Goal: Task Accomplishment & Management: Use online tool/utility

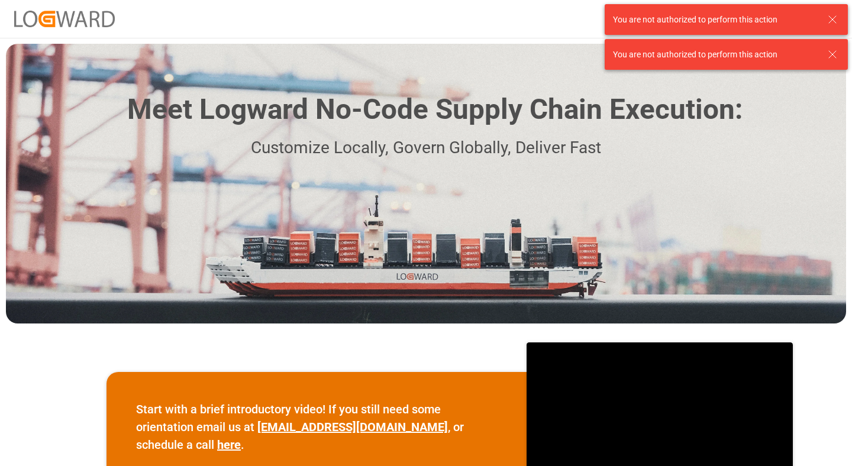
click at [837, 16] on icon at bounding box center [832, 19] width 14 height 14
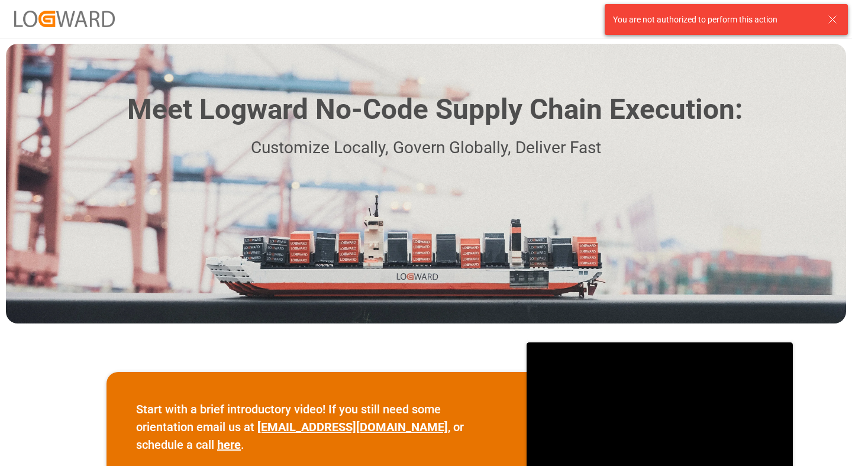
click at [833, 47] on div "Meet Logward No-Code Supply Chain Execution: Customize Locally, Govern Globally…" at bounding box center [426, 184] width 840 height 280
click at [833, 25] on icon at bounding box center [832, 19] width 14 height 14
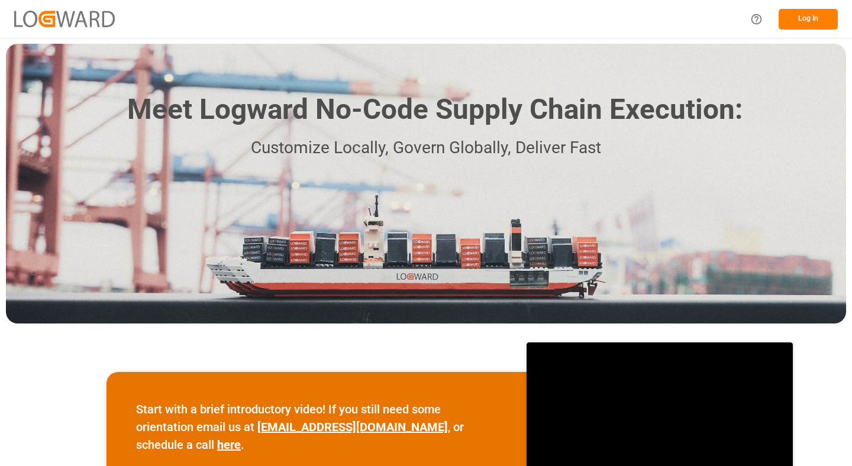
click at [818, 17] on button "Log In" at bounding box center [807, 19] width 59 height 21
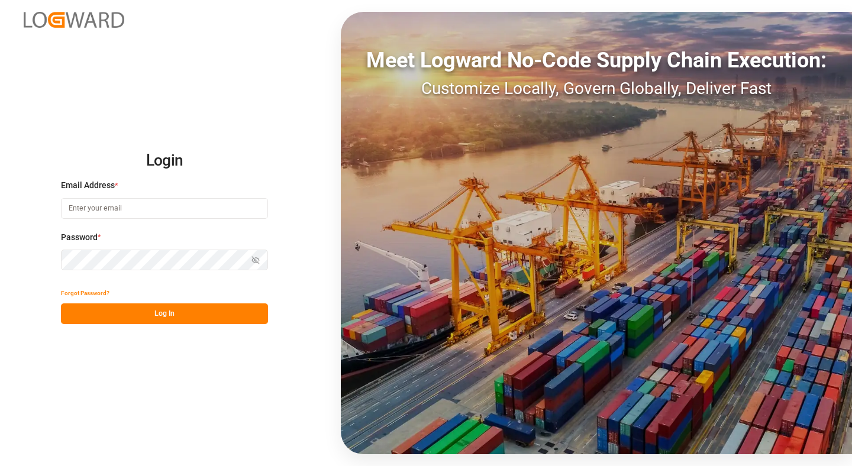
click at [168, 206] on input at bounding box center [164, 208] width 207 height 21
click at [0, 465] on com-1password-button at bounding box center [0, 466] width 0 height 0
type input "girish.mehra@logward.com"
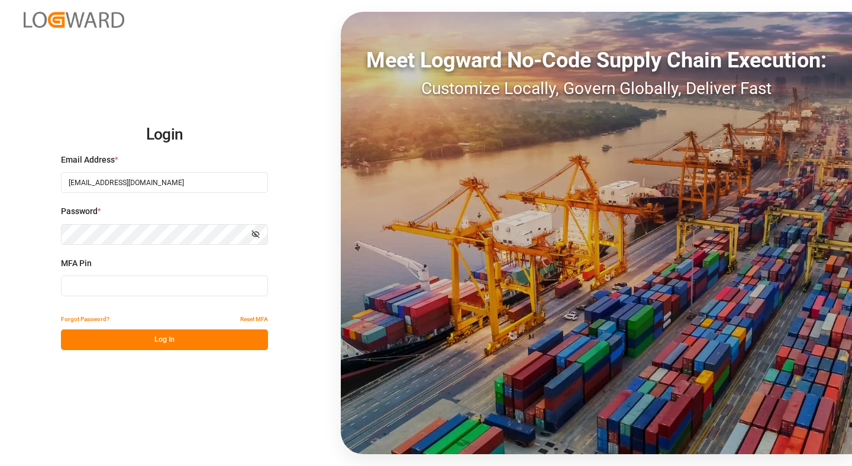
click at [180, 286] on input at bounding box center [164, 286] width 207 height 21
type input "438656"
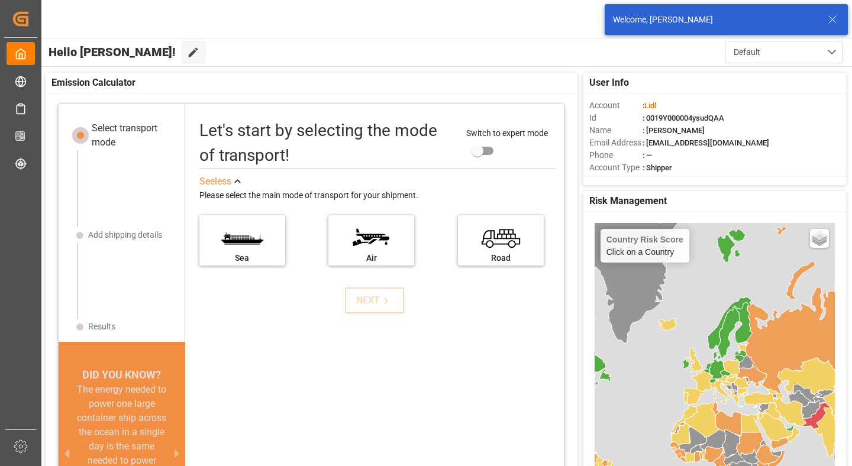
click at [834, 18] on icon at bounding box center [832, 19] width 14 height 14
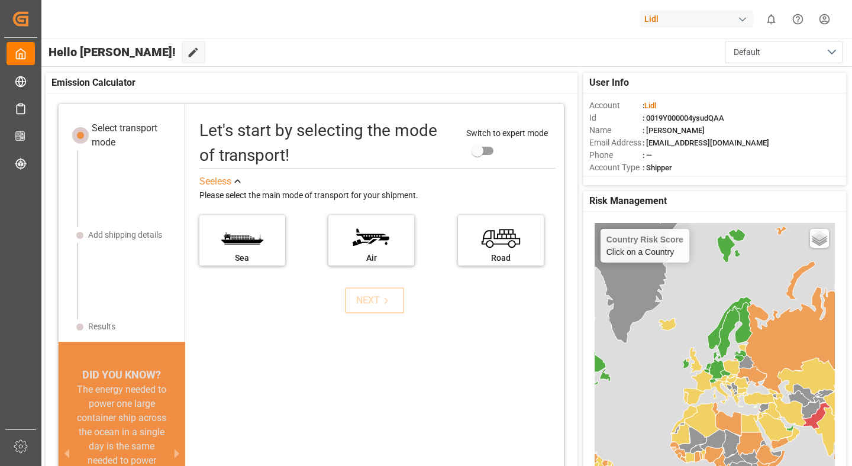
click at [698, 20] on div "Lidl" at bounding box center [696, 19] width 114 height 17
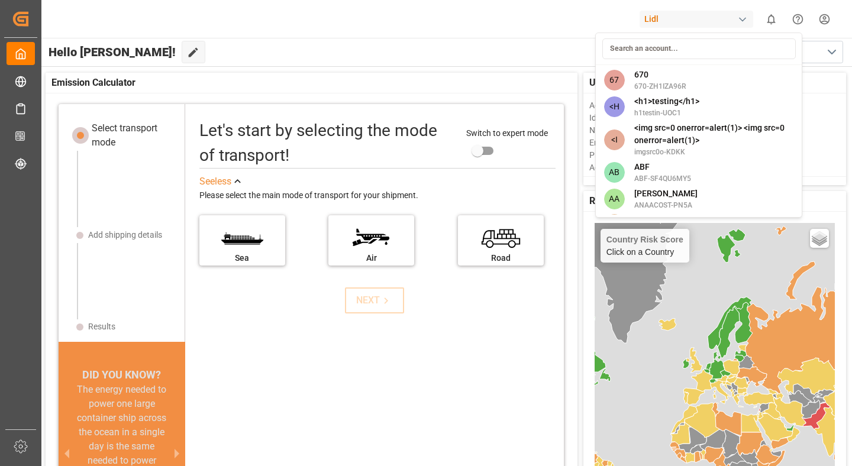
click at [532, 69] on html "Created by potrace 1.15, written by Peter Selinger 2001-2017 Created by potrace…" at bounding box center [426, 233] width 852 height 466
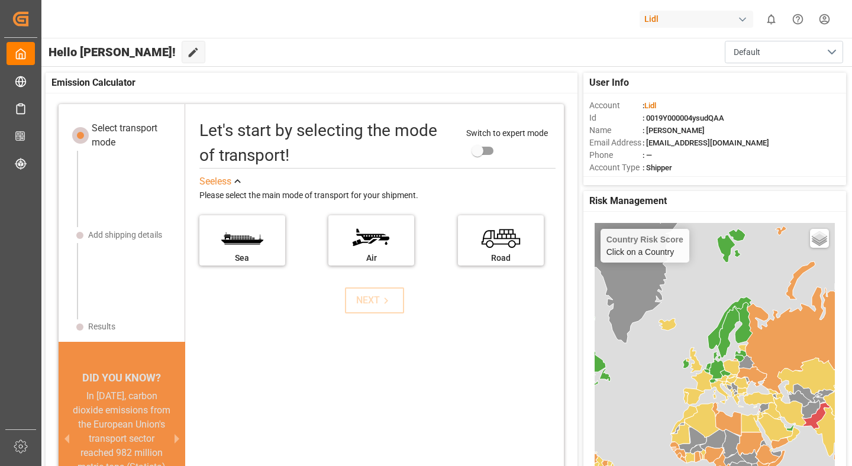
click at [674, 20] on div "Lidl" at bounding box center [696, 19] width 114 height 17
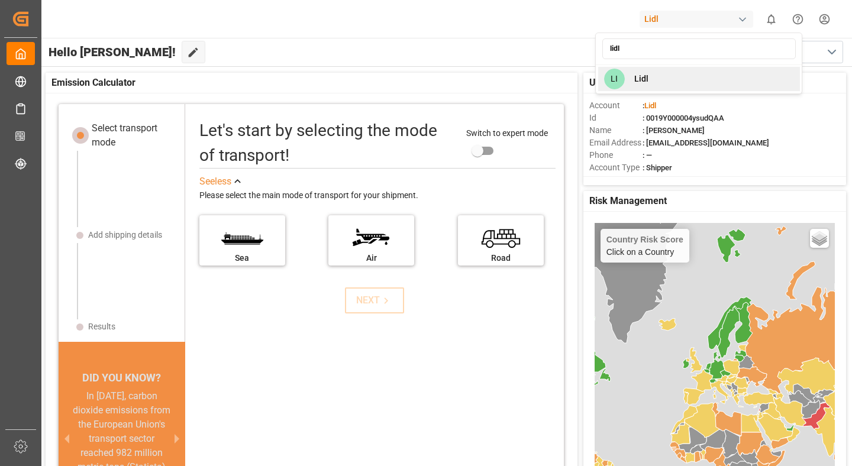
type input "lidl"
click at [653, 73] on div "LI Lidl" at bounding box center [699, 79] width 202 height 24
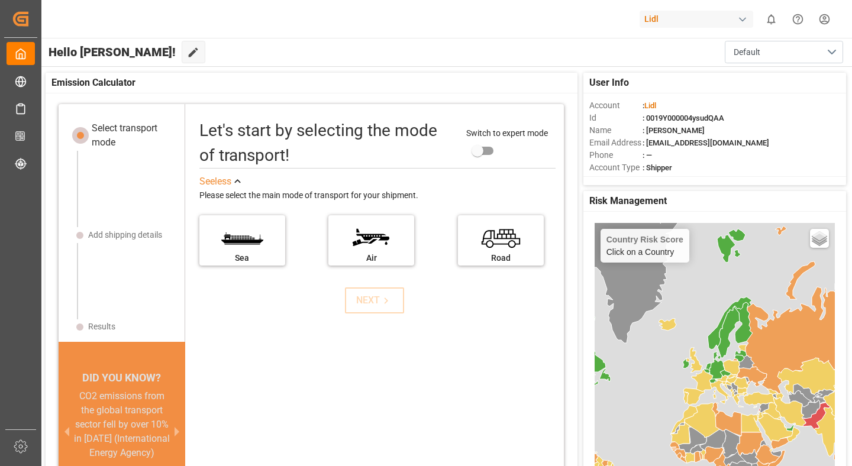
click at [669, 12] on div "Lidl" at bounding box center [696, 19] width 114 height 17
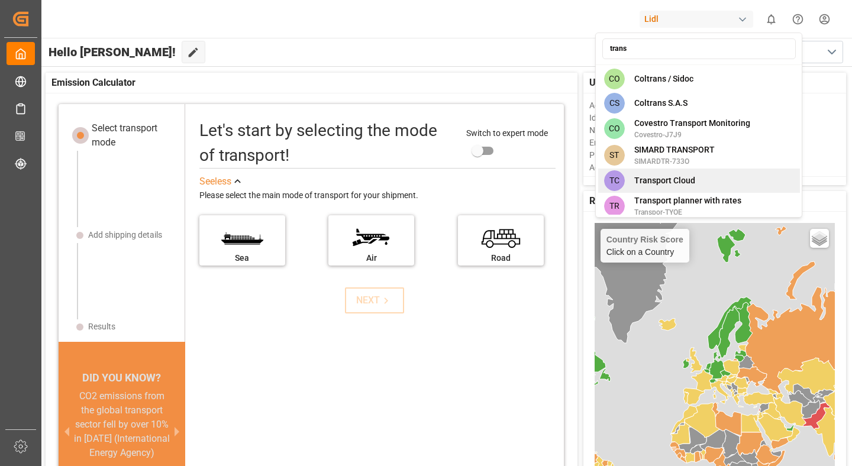
type input "trans"
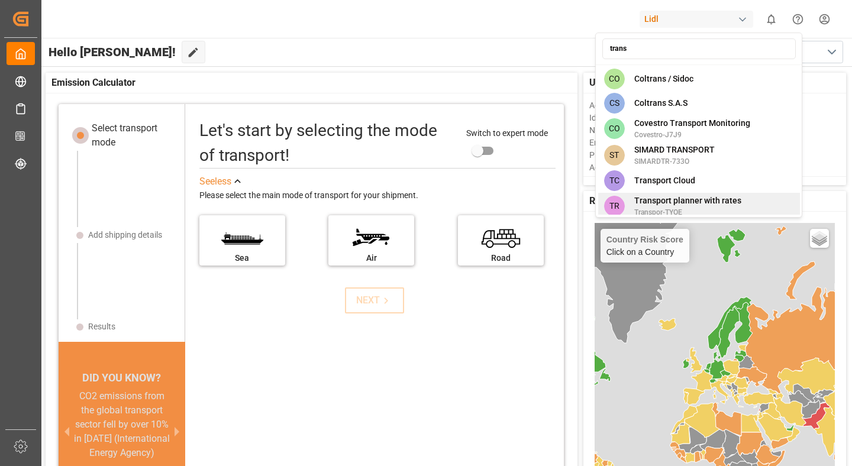
click at [703, 200] on span "Transport planner with rates" at bounding box center [687, 201] width 107 height 12
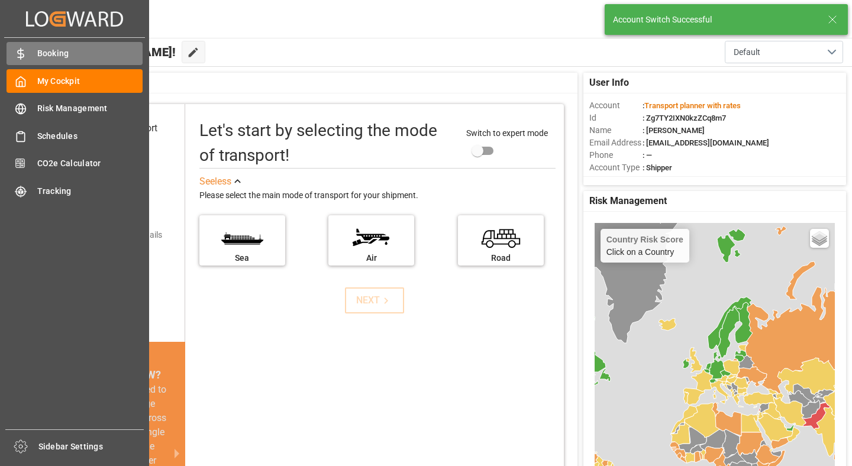
click at [74, 57] on span "Booking" at bounding box center [90, 53] width 106 height 12
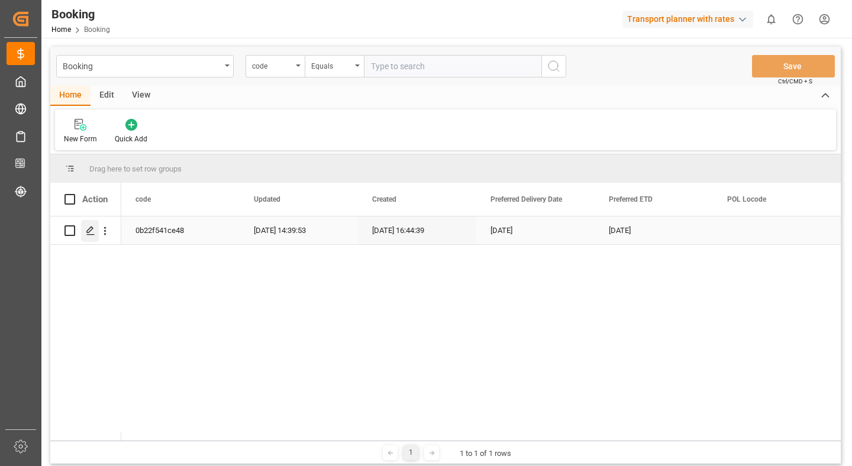
click at [89, 232] on polygon "Press SPACE to select this row." at bounding box center [90, 230] width 6 height 6
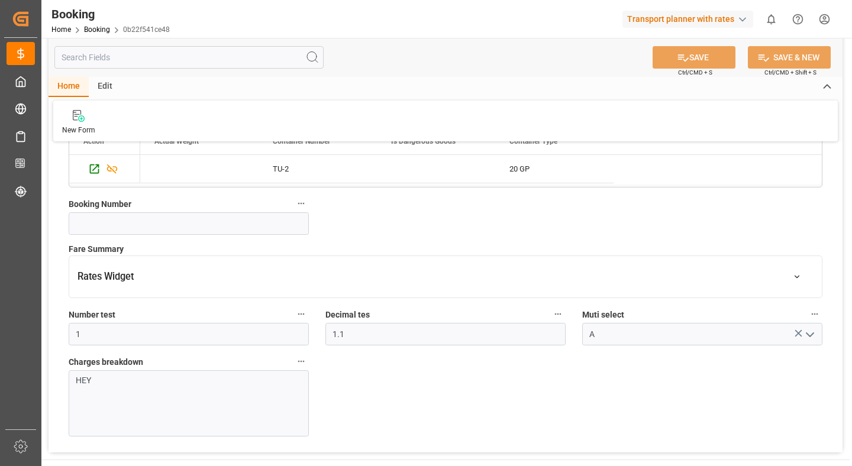
scroll to position [328, 0]
click at [256, 278] on button "Rates Widget" at bounding box center [445, 277] width 752 height 33
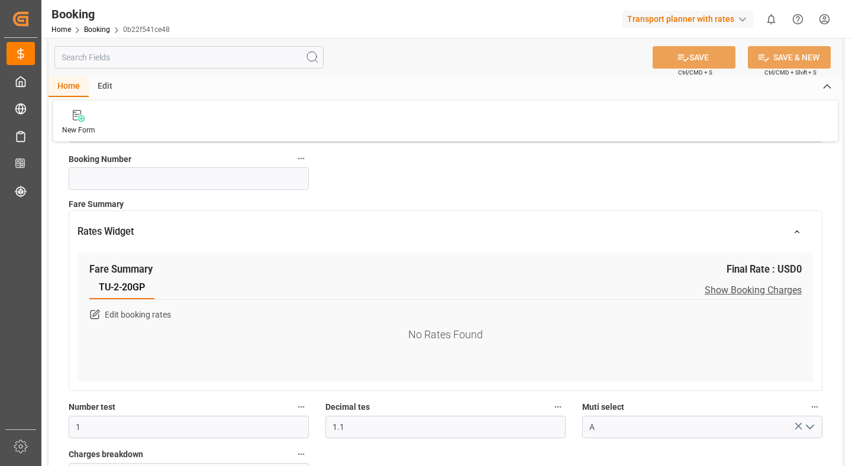
scroll to position [374, 0]
click at [762, 287] on span "Show Booking Charges" at bounding box center [752, 289] width 97 height 11
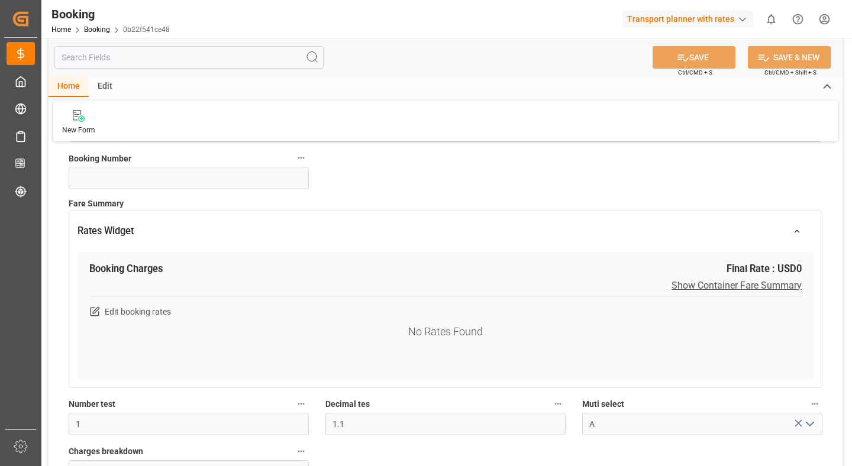
click at [762, 287] on span "Show Container Fare Summary" at bounding box center [736, 285] width 130 height 11
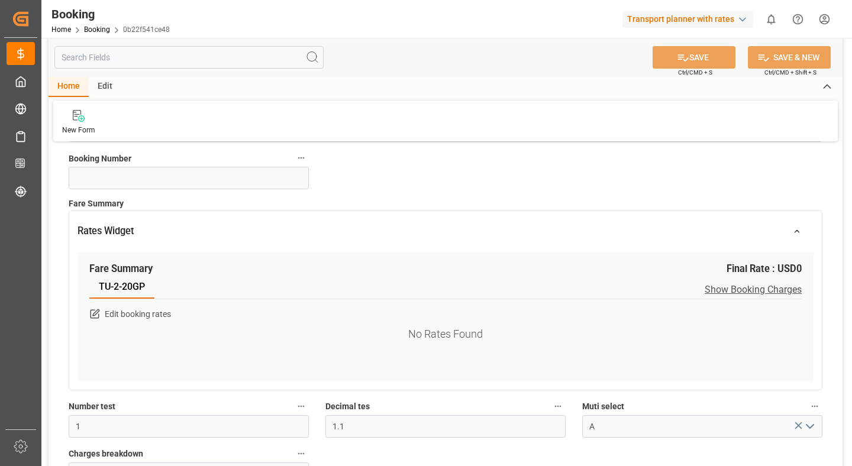
click at [762, 287] on span "Show Booking Charges" at bounding box center [752, 289] width 97 height 11
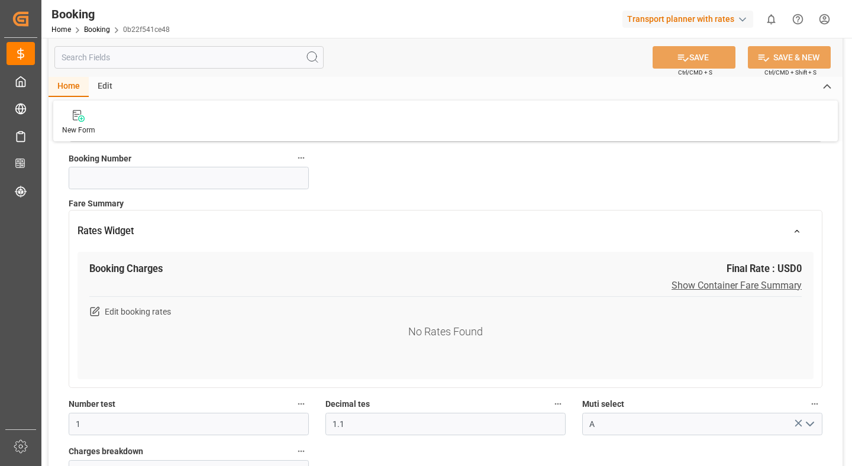
click at [762, 287] on span "Show Container Fare Summary" at bounding box center [736, 285] width 130 height 11
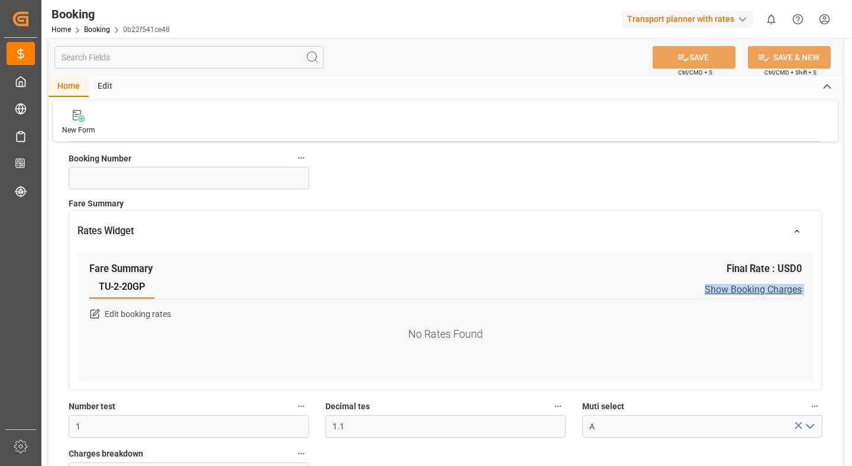
click at [807, 238] on button "button" at bounding box center [796, 231] width 33 height 21
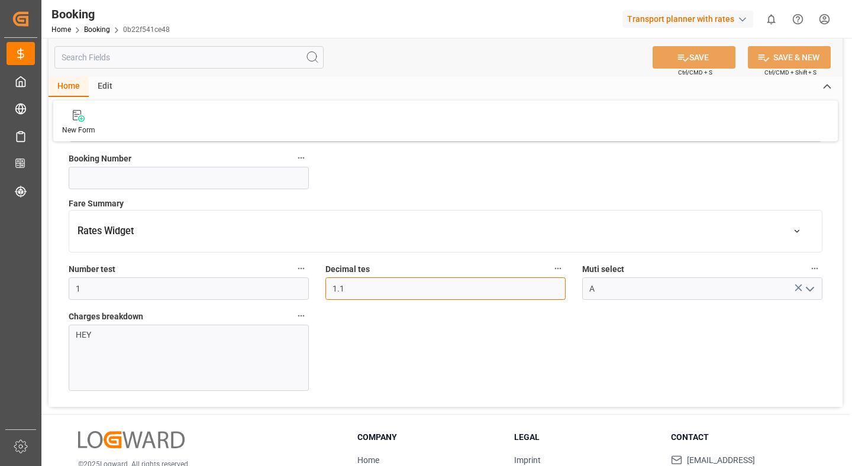
click at [407, 299] on input "1.1" at bounding box center [445, 288] width 240 height 22
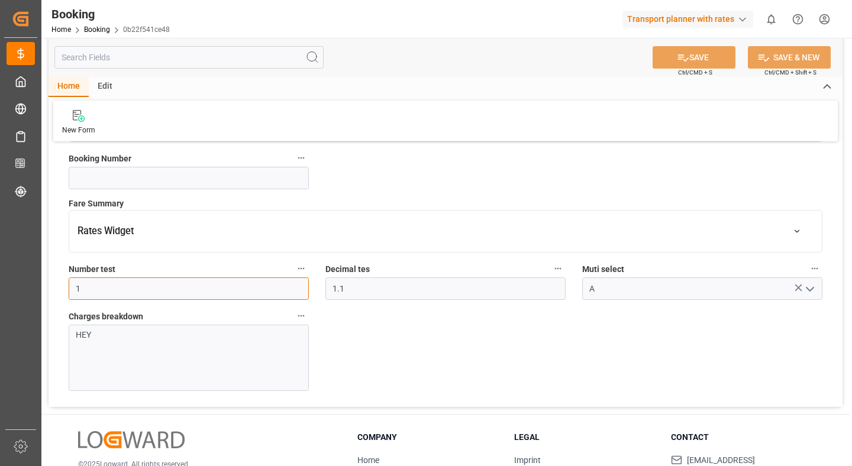
click at [232, 285] on input "1" at bounding box center [189, 288] width 240 height 22
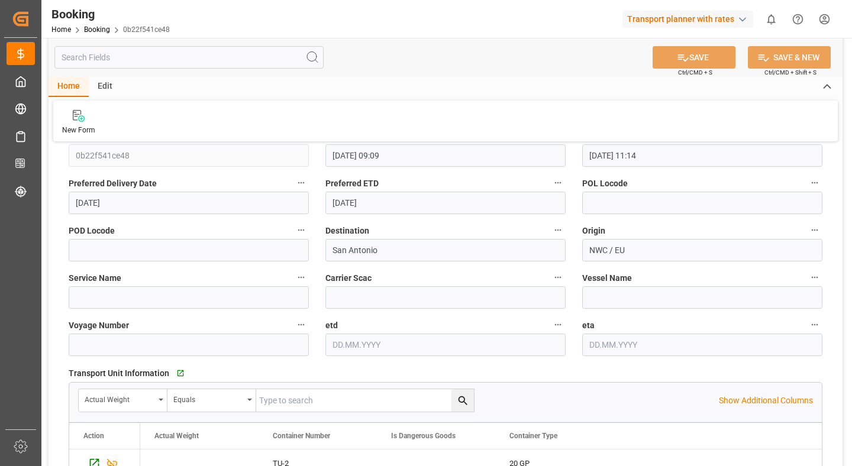
scroll to position [0, 0]
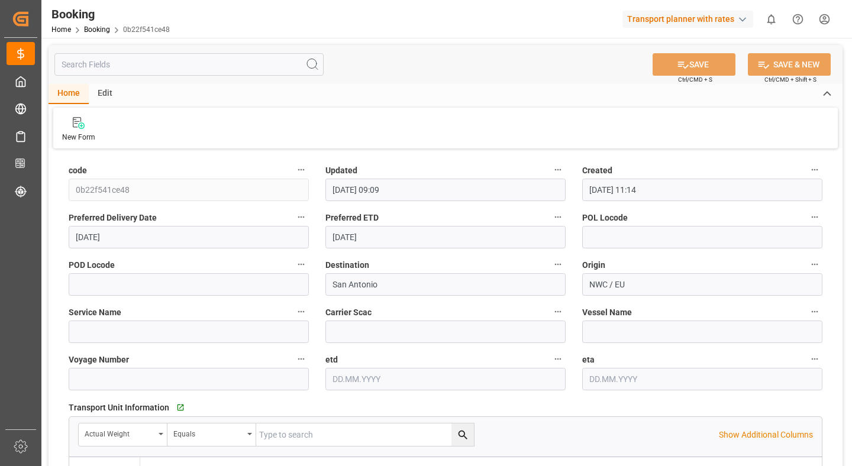
click at [556, 216] on icon "button" at bounding box center [557, 216] width 9 height 9
click at [519, 119] on div at bounding box center [426, 233] width 852 height 466
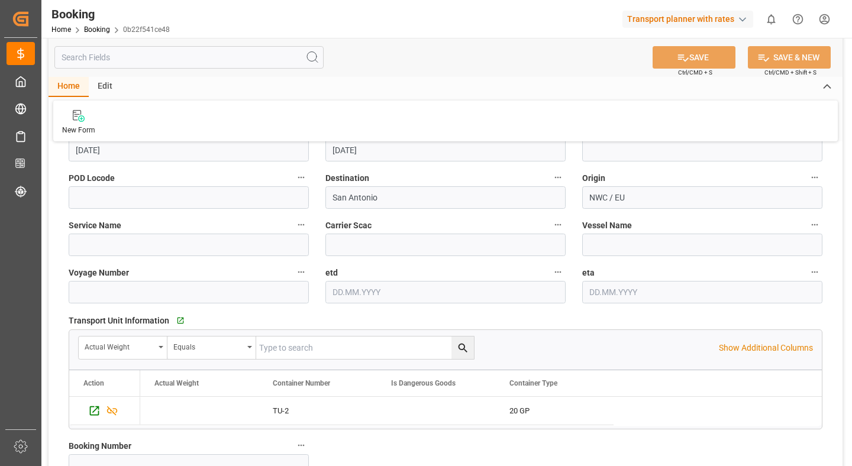
scroll to position [64, 0]
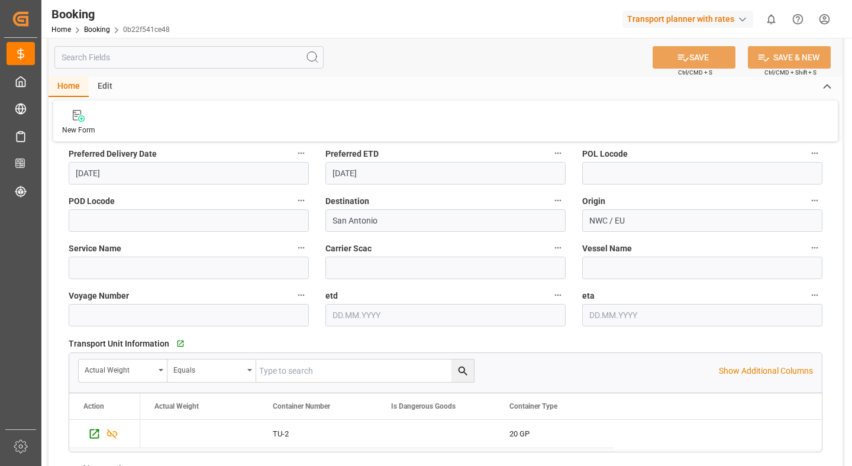
click at [737, 14] on div "button" at bounding box center [742, 20] width 12 height 12
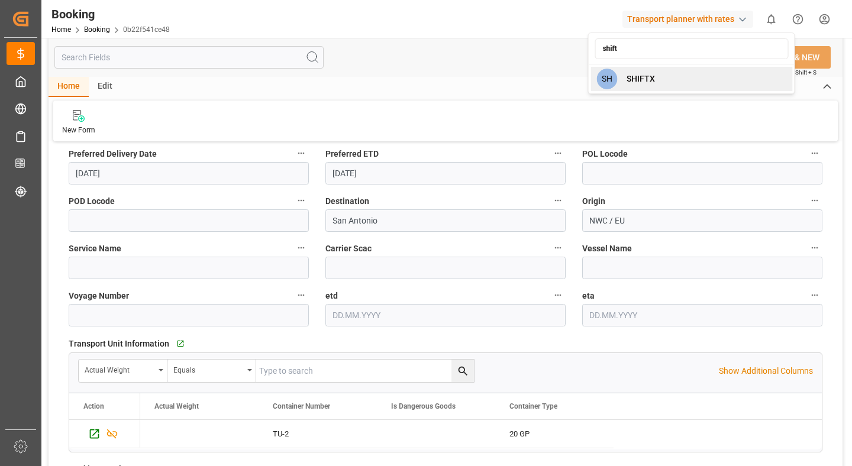
type input "shift"
click at [698, 76] on div "SH SHIFTX" at bounding box center [691, 79] width 202 height 24
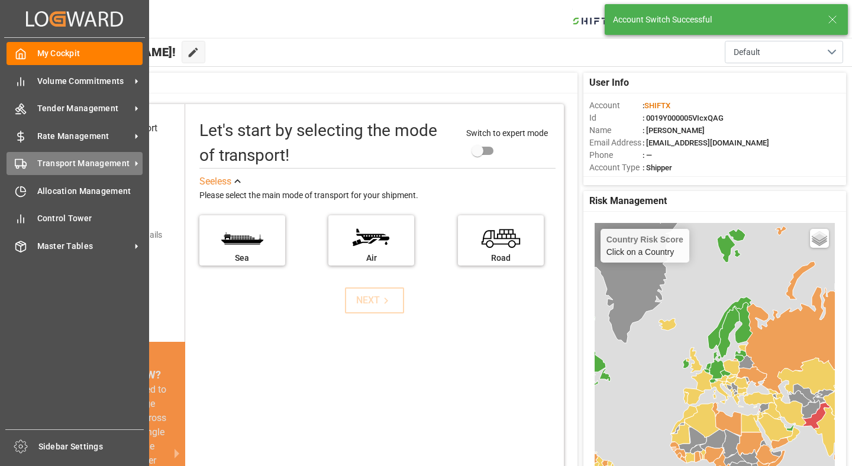
click at [118, 161] on span "Transport Management" at bounding box center [83, 163] width 93 height 12
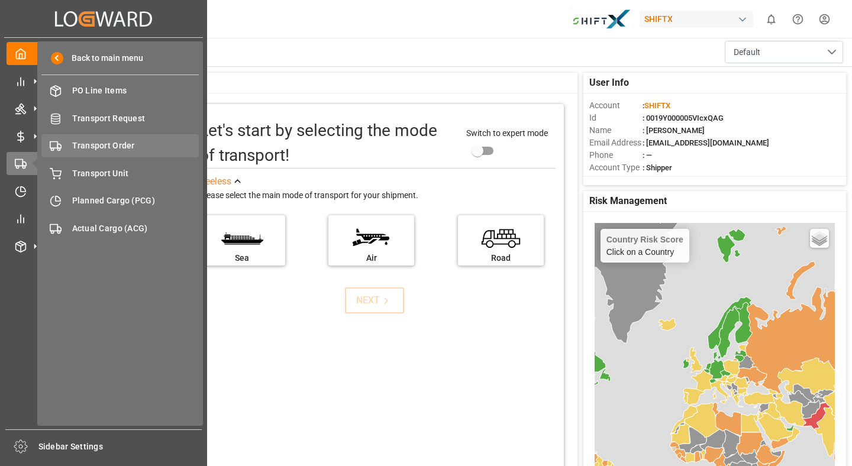
click at [102, 149] on span "Transport Order" at bounding box center [135, 146] width 127 height 12
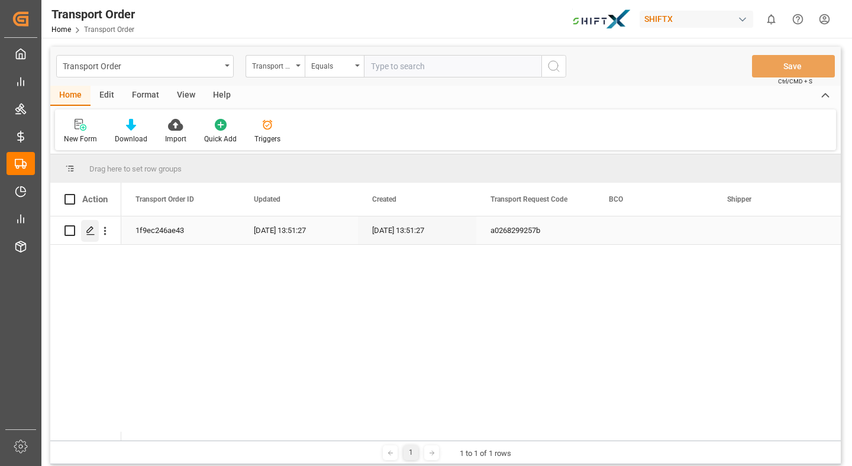
click at [87, 227] on icon "Press SPACE to select this row." at bounding box center [90, 230] width 9 height 9
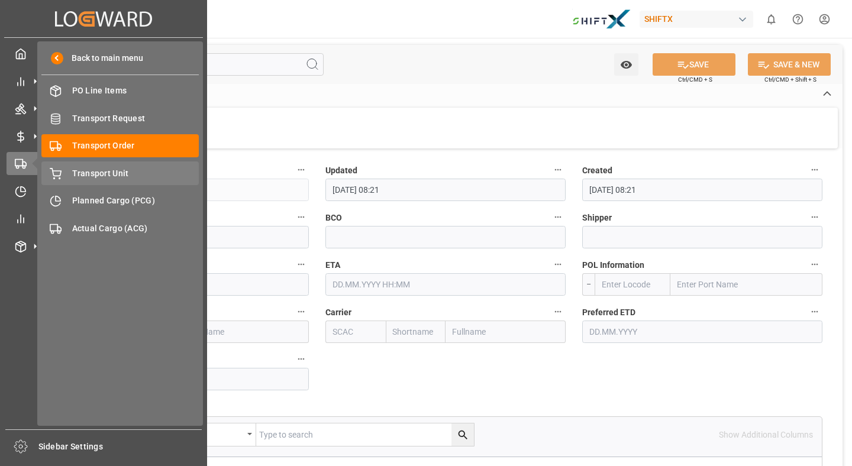
click at [112, 178] on span "Transport Unit" at bounding box center [135, 173] width 127 height 12
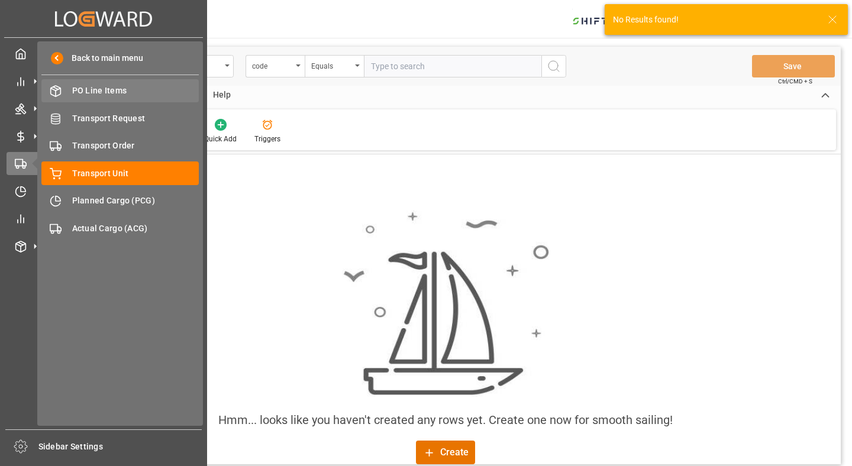
click at [108, 90] on span "PO Line Items" at bounding box center [135, 91] width 127 height 12
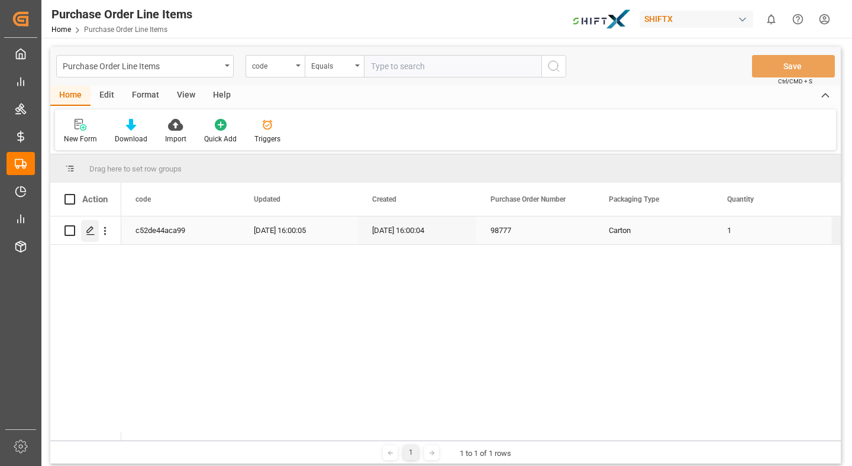
click at [90, 230] on polygon "Press SPACE to select this row." at bounding box center [90, 230] width 6 height 6
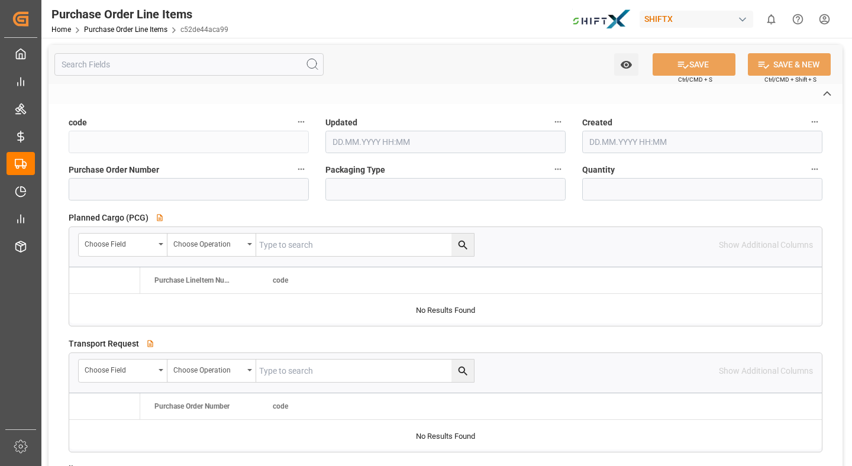
type input "c52de44aca99"
type input "98777"
type input "Carton"
type input "01.04.2025 10:30"
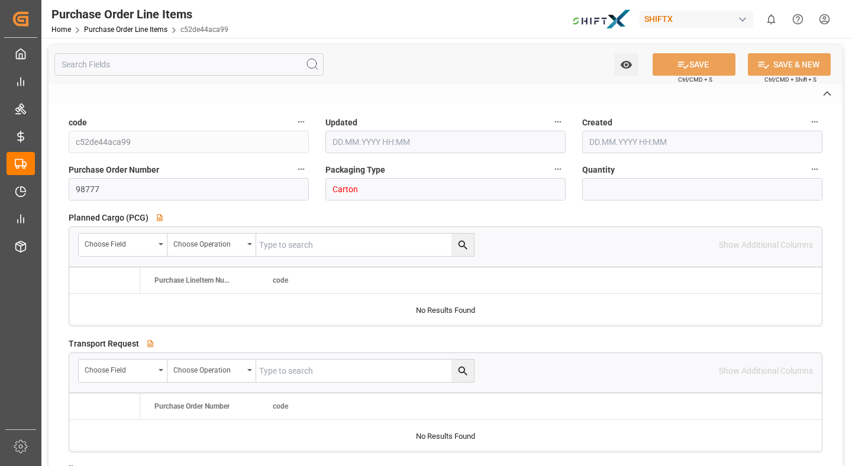
type input "1"
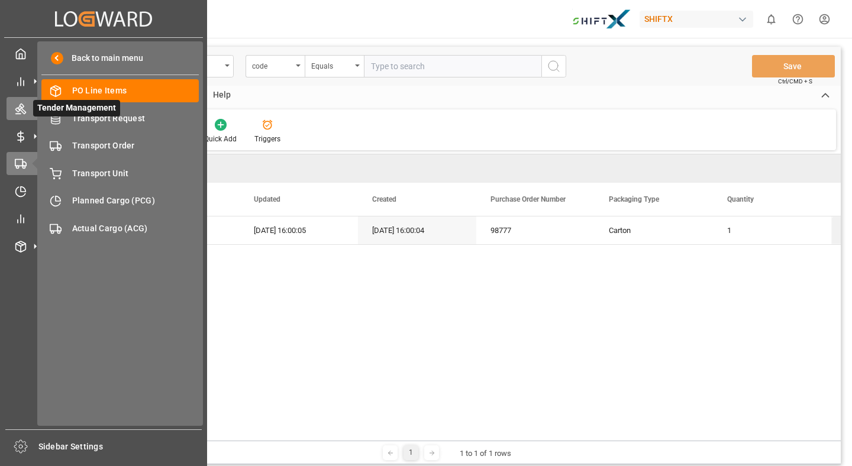
click at [19, 112] on icon at bounding box center [20, 109] width 11 height 11
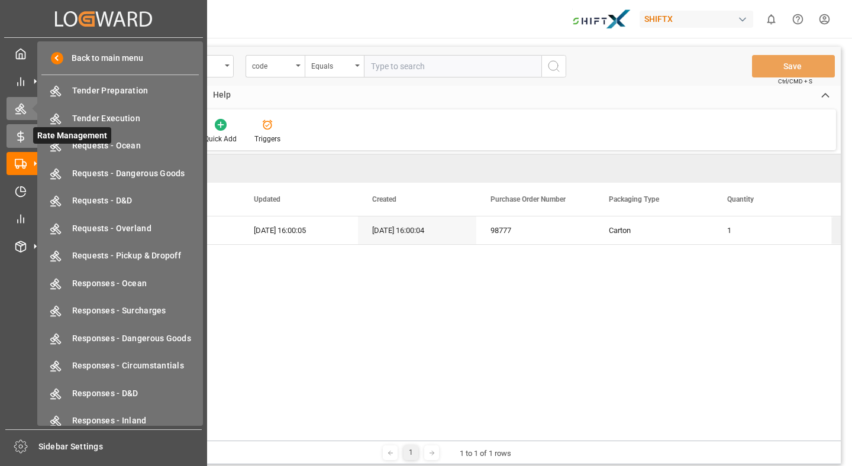
click at [18, 140] on icon at bounding box center [21, 136] width 6 height 7
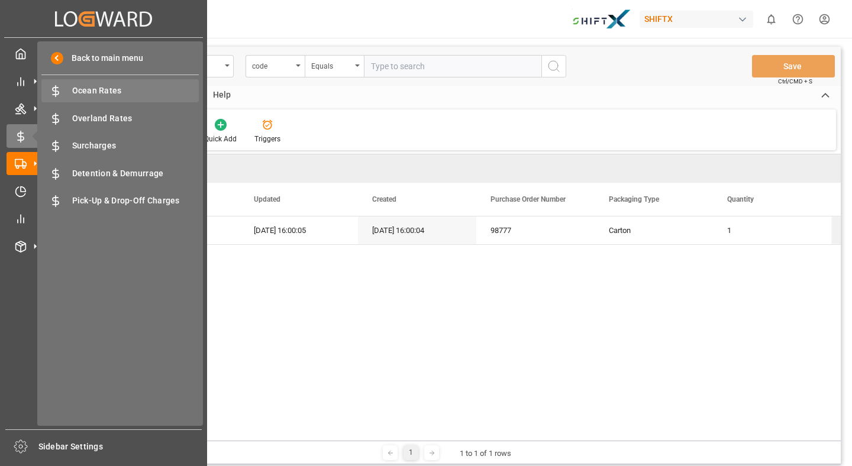
click at [80, 92] on span "Ocean Rates" at bounding box center [135, 91] width 127 height 12
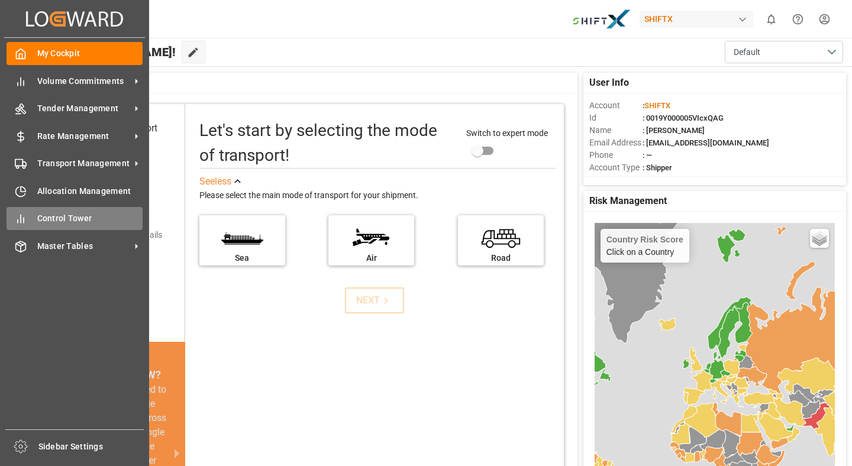
click at [50, 208] on div "Control Tower Control Tower" at bounding box center [75, 218] width 136 height 23
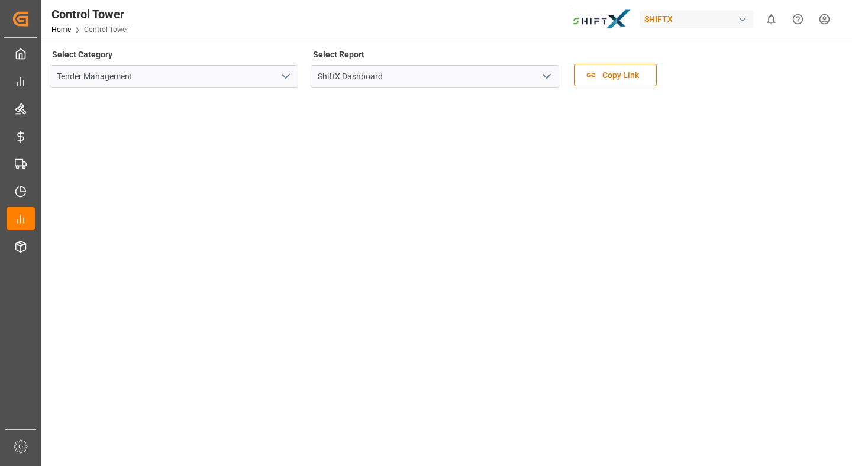
click at [697, 18] on div "SHIFTX" at bounding box center [696, 19] width 114 height 17
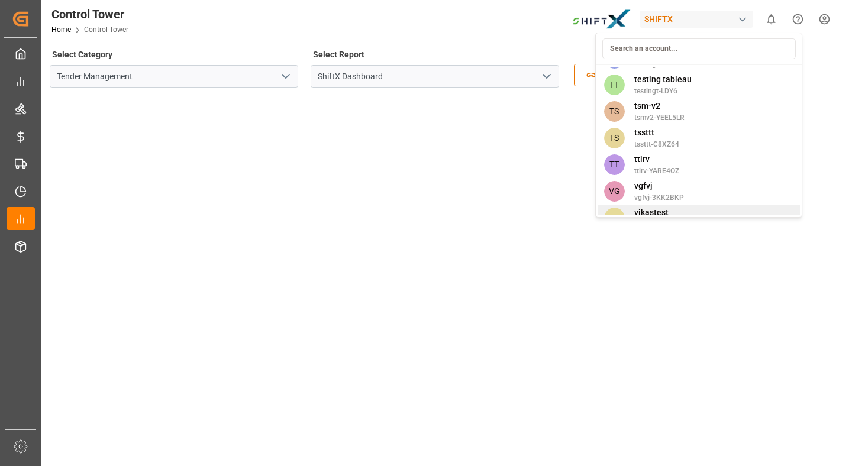
scroll to position [10667, 0]
click at [688, 205] on div "VI vikastest vikastes-CHN3" at bounding box center [699, 218] width 202 height 27
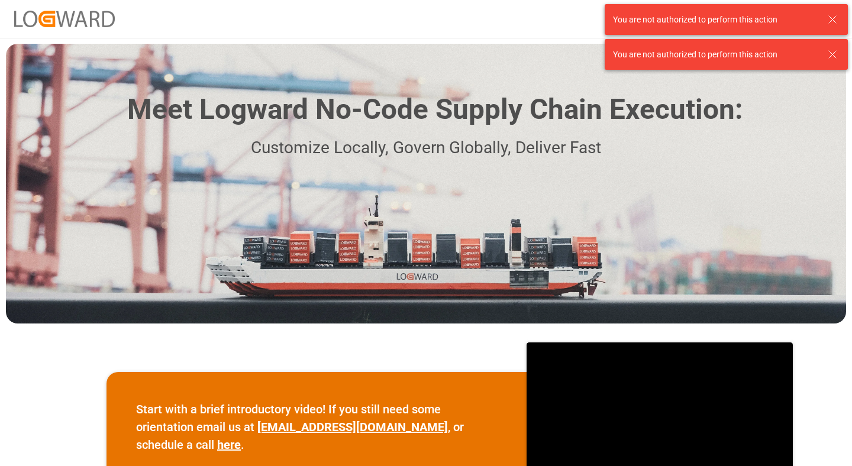
click at [837, 19] on icon at bounding box center [832, 19] width 14 height 14
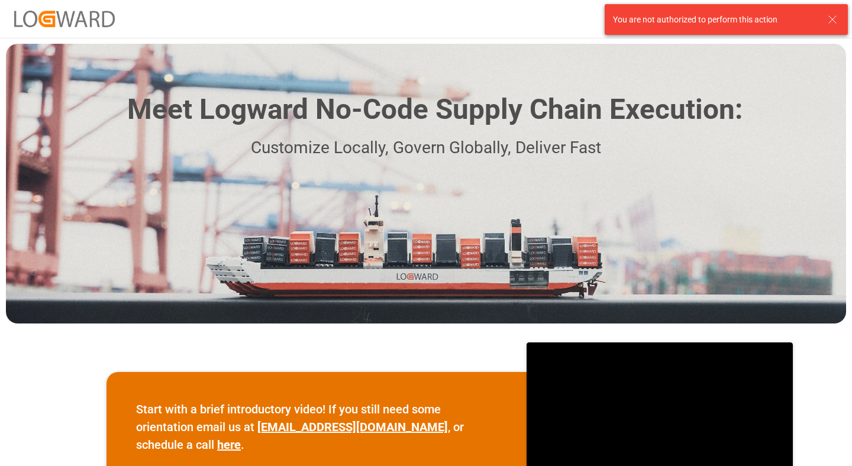
click at [834, 19] on icon at bounding box center [832, 19] width 14 height 14
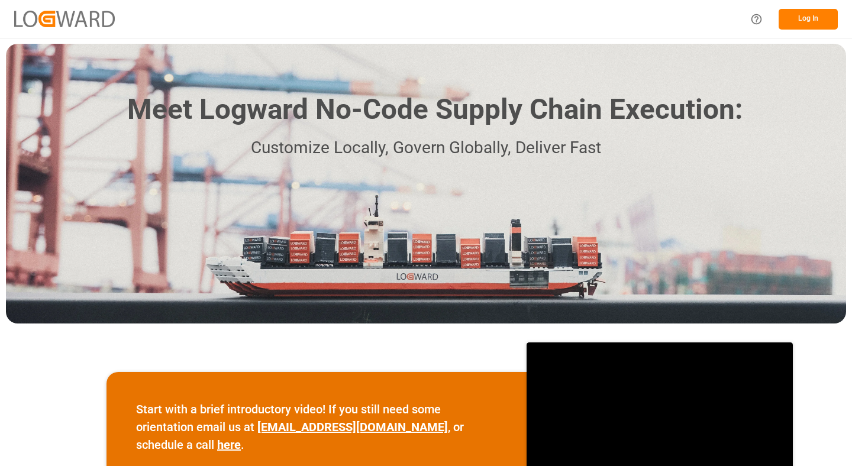
click at [817, 14] on button "Log In" at bounding box center [807, 19] width 59 height 21
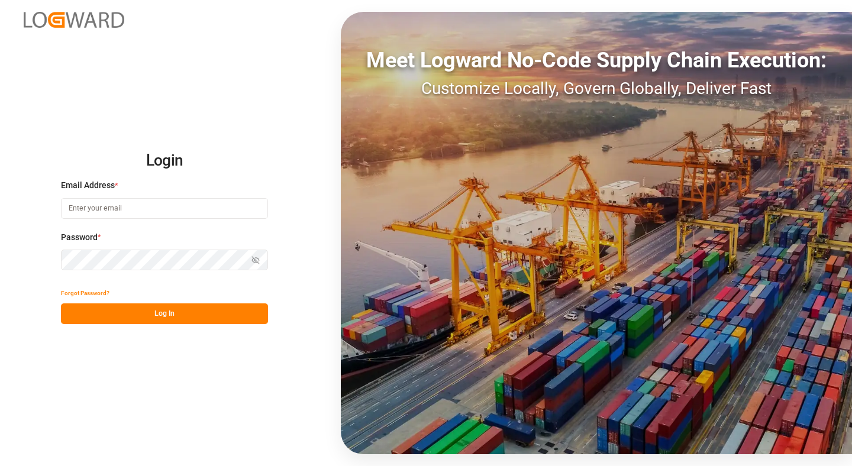
click at [183, 200] on input at bounding box center [164, 208] width 207 height 21
click at [0, 465] on com-1password-button at bounding box center [0, 466] width 0 height 0
click at [140, 203] on input at bounding box center [164, 208] width 207 height 21
click at [0, 465] on com-1password-button at bounding box center [0, 466] width 0 height 0
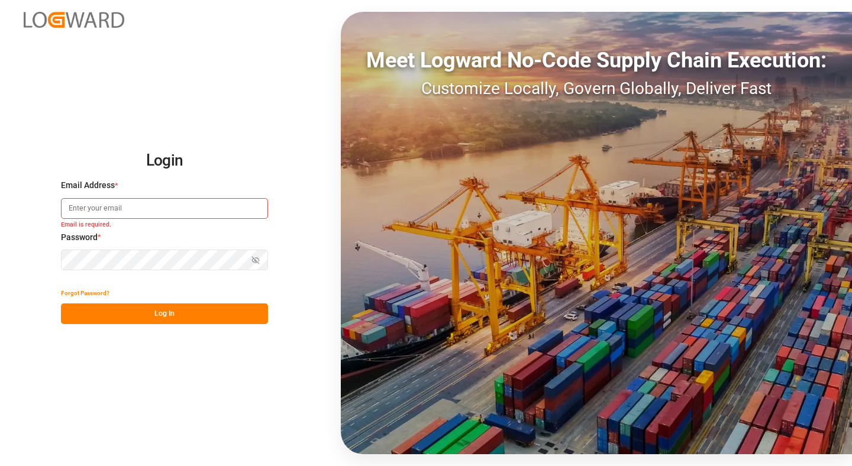
type input "[EMAIL_ADDRESS][DOMAIN_NAME]"
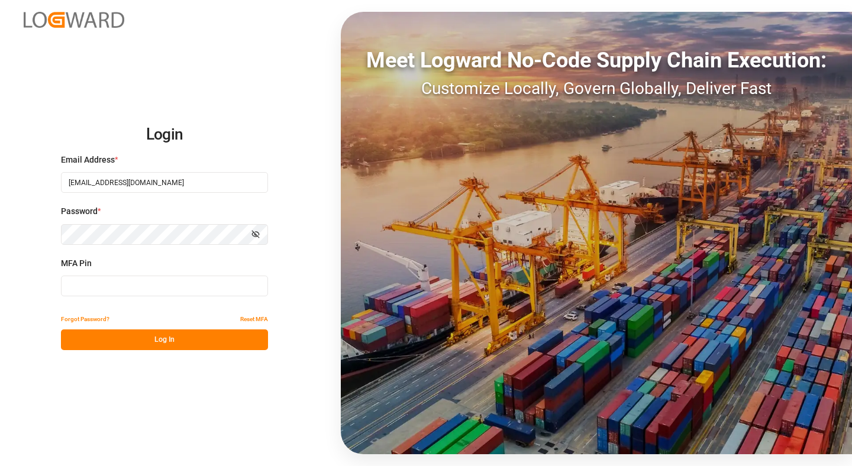
type input "291366"
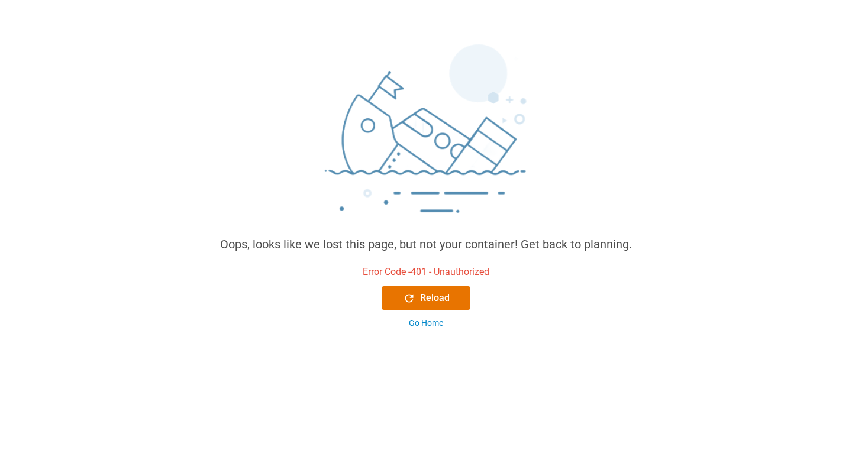
click at [429, 323] on div "Go Home" at bounding box center [426, 323] width 34 height 12
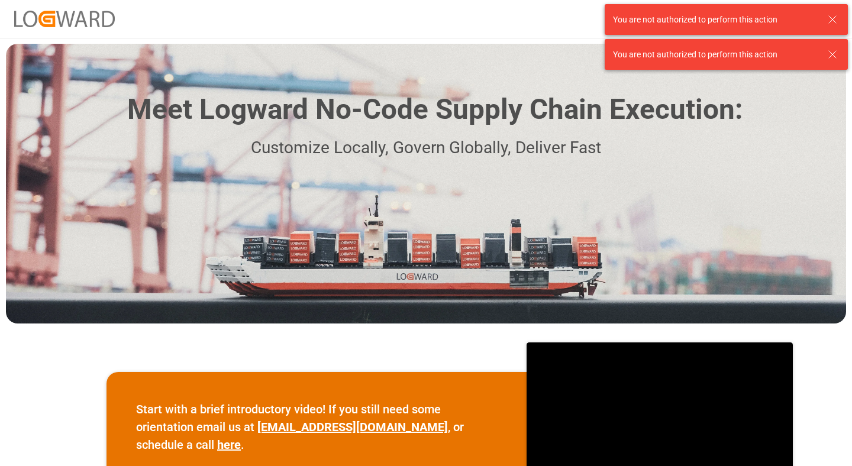
click at [835, 20] on icon at bounding box center [832, 19] width 14 height 14
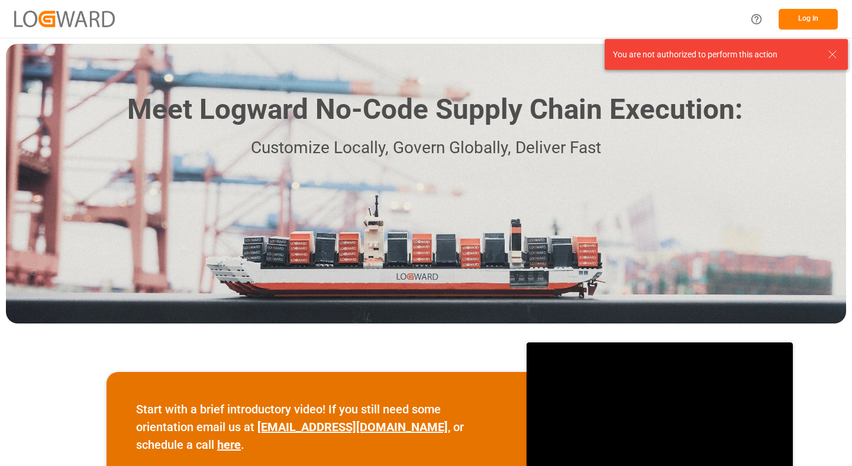
click at [834, 46] on div "Meet Logward No-Code Supply Chain Execution: Customize Locally, Govern Globally…" at bounding box center [426, 184] width 840 height 280
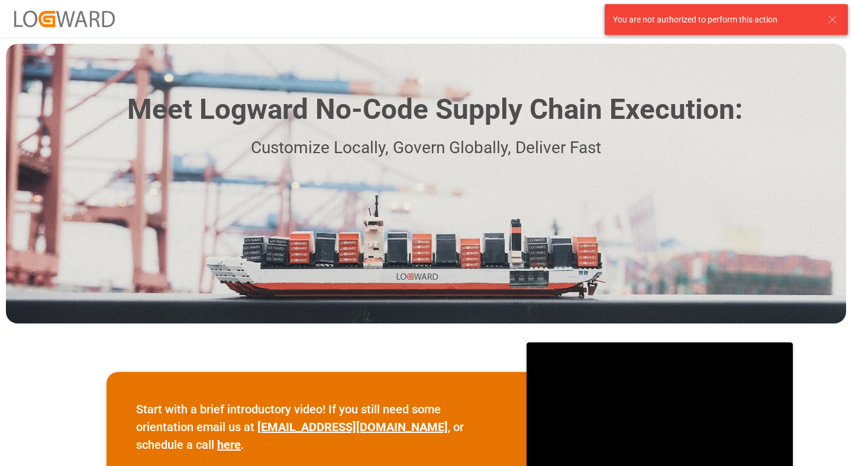
click at [834, 22] on icon at bounding box center [832, 19] width 14 height 14
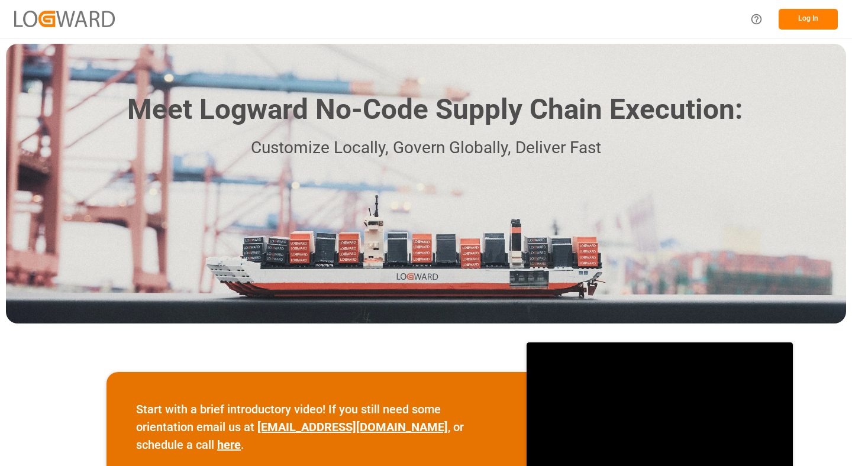
click at [814, 17] on button "Log In" at bounding box center [807, 19] width 59 height 21
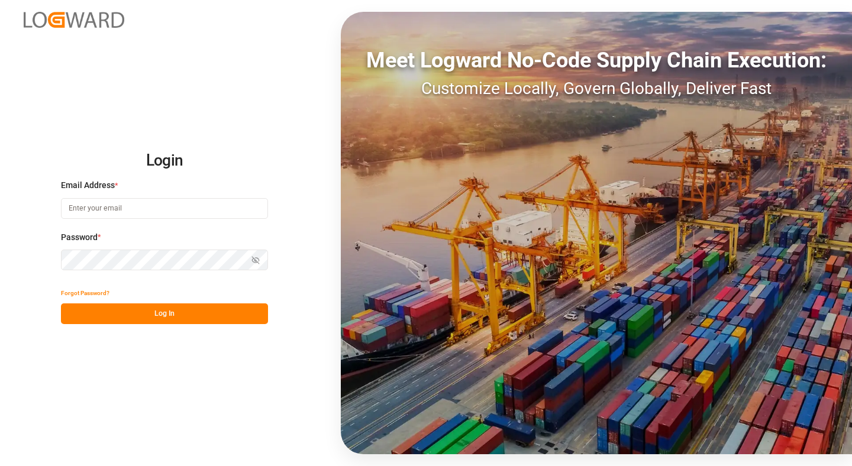
click at [199, 210] on input at bounding box center [164, 208] width 207 height 21
type input "[EMAIL_ADDRESS][DOMAIN_NAME]"
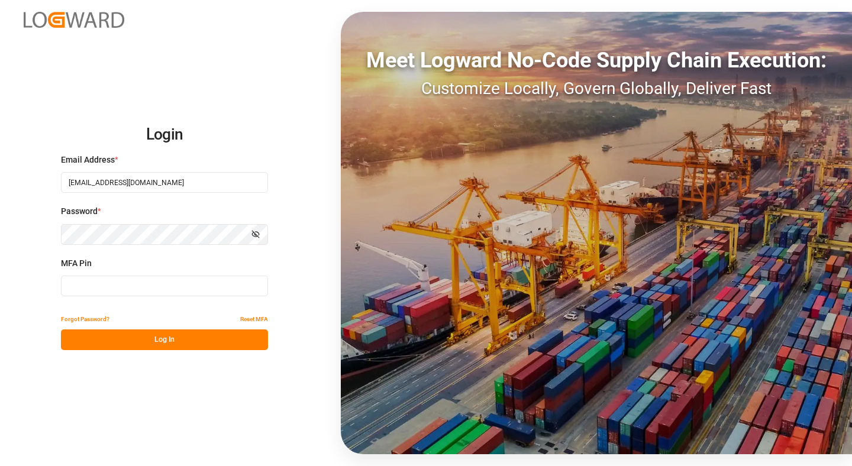
type input "453003"
